Goal: Task Accomplishment & Management: Manage account settings

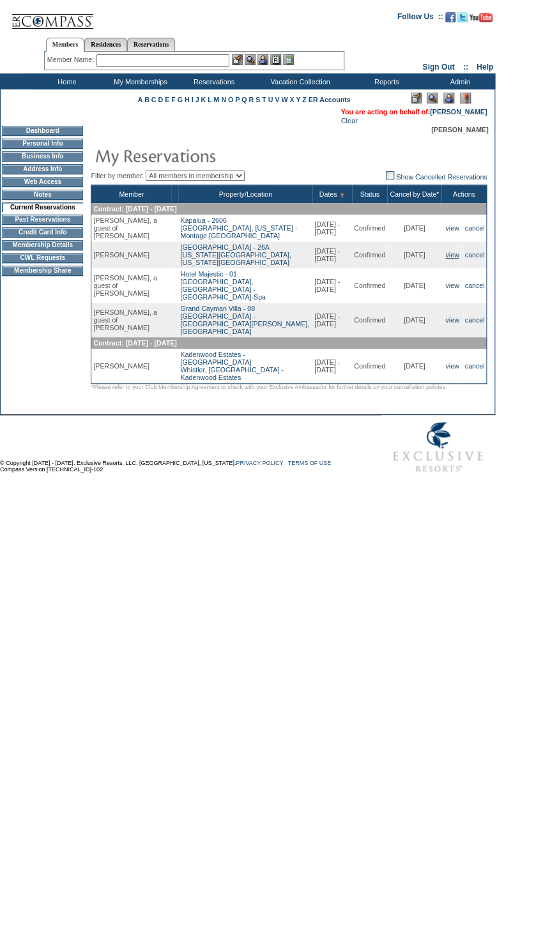
click at [451, 259] on link "view" at bounding box center [451, 255] width 13 height 8
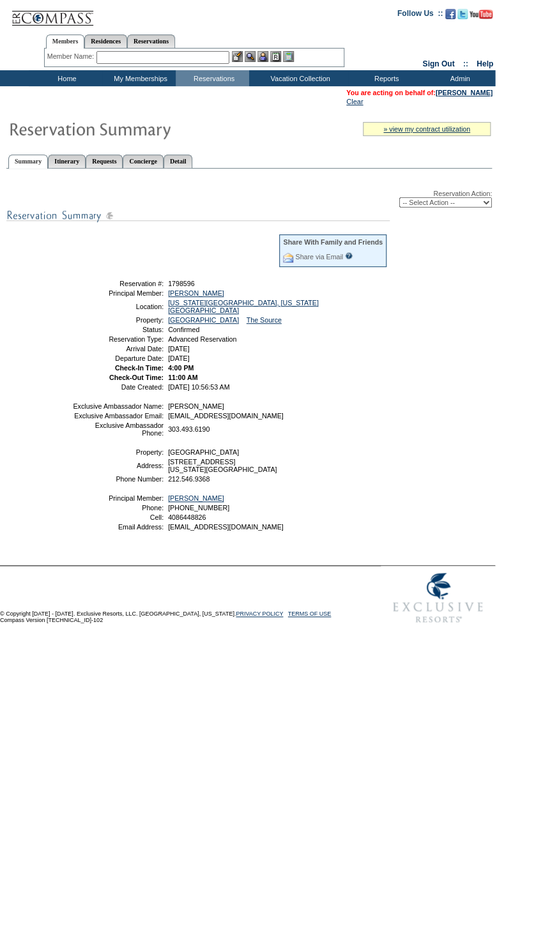
click at [463, 194] on div "Reservation Action: -- Select Action -- Modify Reservation Dates Modify Reserva…" at bounding box center [248, 199] width 485 height 18
click at [460, 208] on select "-- Select Action -- Modify Reservation Dates Modify Reservation Cost Modify Occ…" at bounding box center [445, 202] width 93 height 10
select select "ChangeDates"
click at [399, 199] on select "-- Select Action -- Modify Reservation Dates Modify Reservation Cost Modify Occ…" at bounding box center [445, 202] width 93 height 10
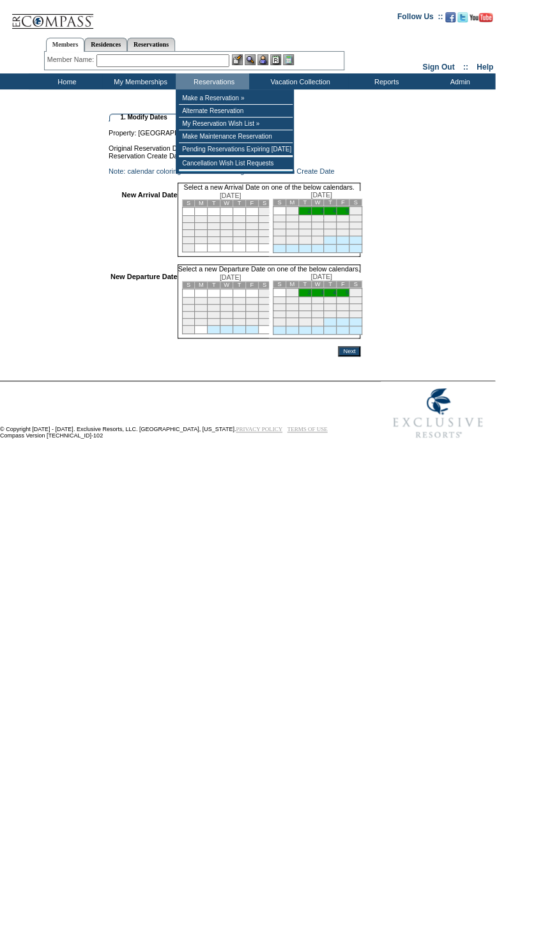
click at [498, 190] on form "Follow Us ::" at bounding box center [269, 224] width 538 height 442
click at [360, 147] on td "Original Reservation Dates: [DATE] - [DATE]" at bounding box center [235, 144] width 252 height 15
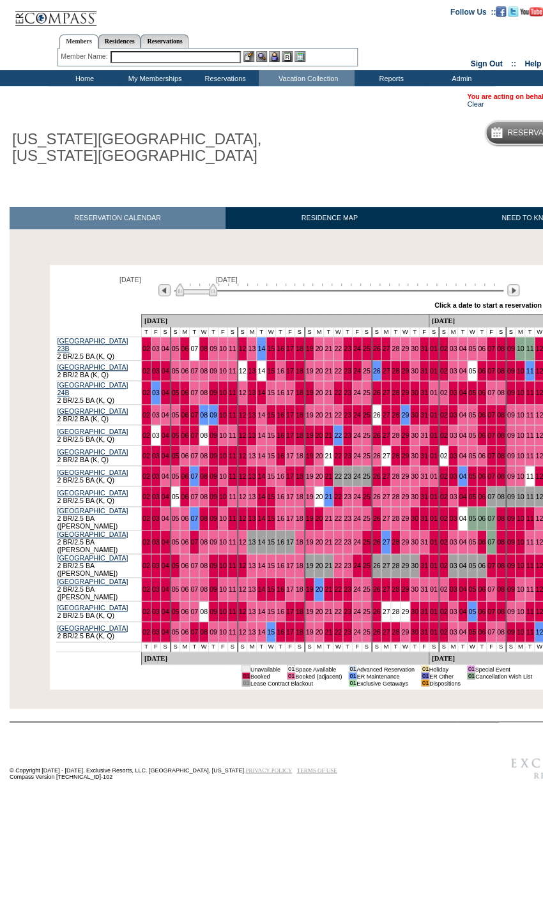
click at [198, 295] on img at bounding box center [197, 289] width 42 height 13
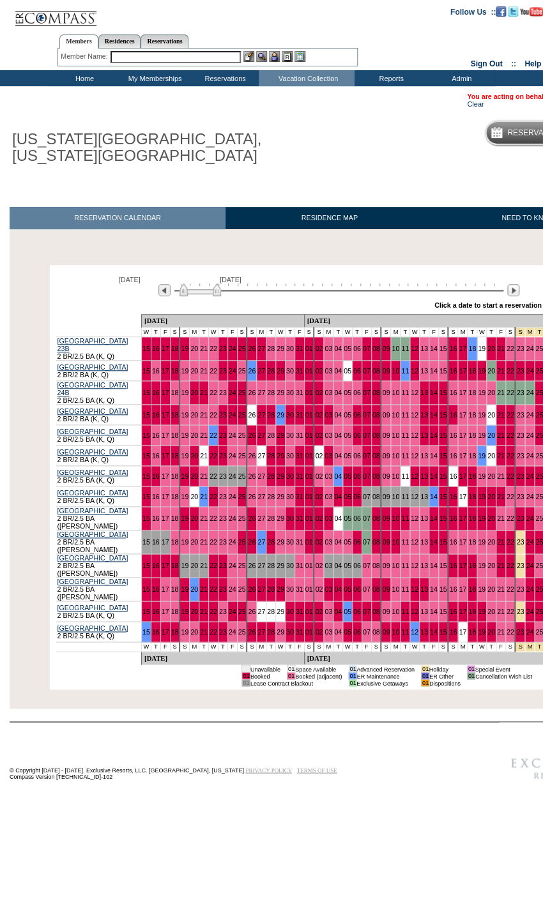
click at [202, 294] on img at bounding box center [200, 289] width 42 height 13
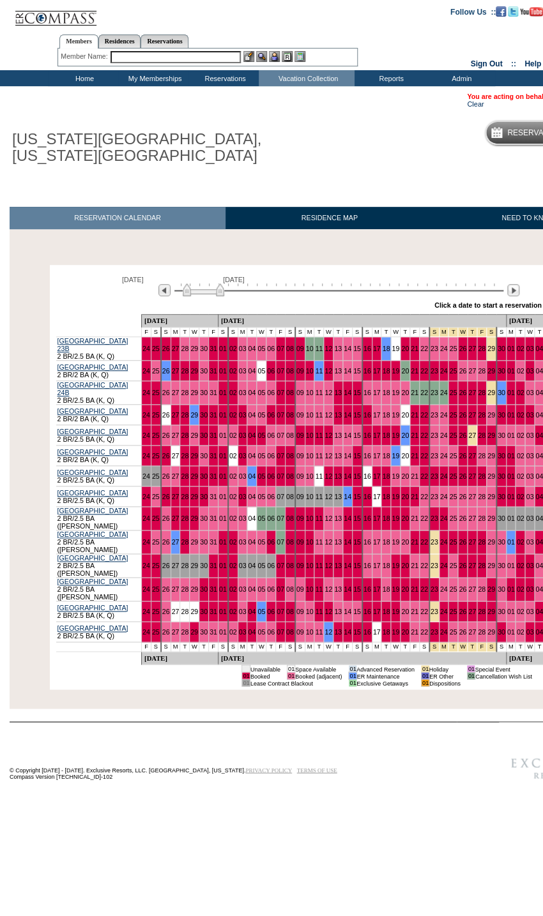
click at [204, 292] on img at bounding box center [204, 289] width 42 height 13
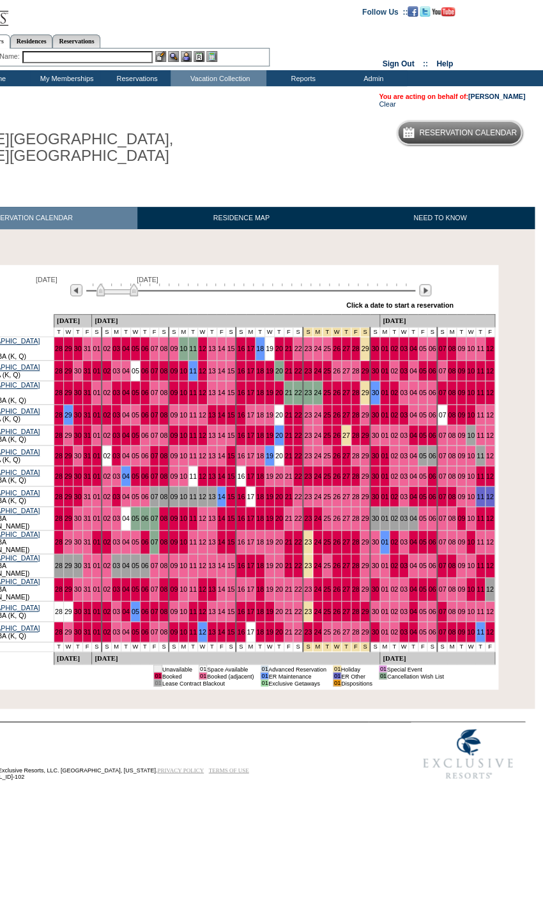
scroll to position [0, 99]
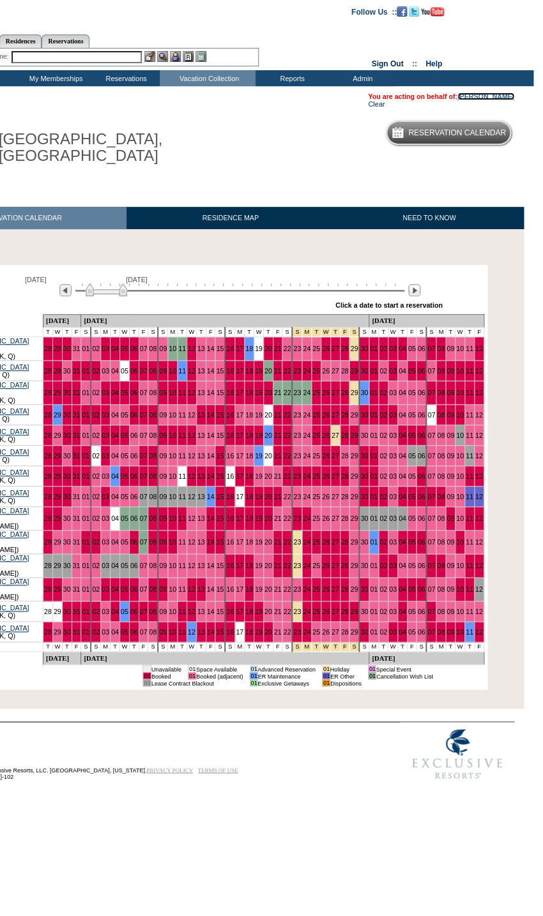
click at [497, 93] on link "Doug Bergeron" at bounding box center [485, 97] width 57 height 8
